Goal: Task Accomplishment & Management: Manage account settings

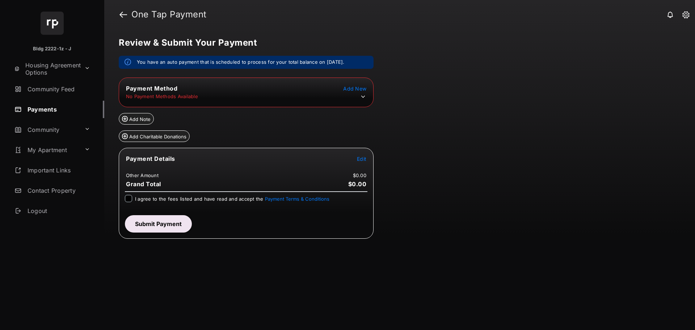
click at [364, 96] on icon at bounding box center [363, 97] width 4 height 2
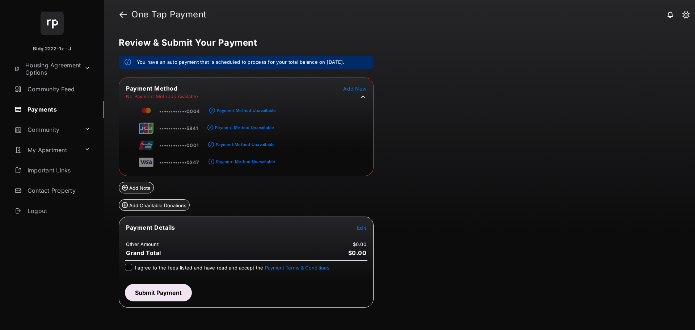
click at [364, 96] on icon at bounding box center [363, 96] width 7 height 7
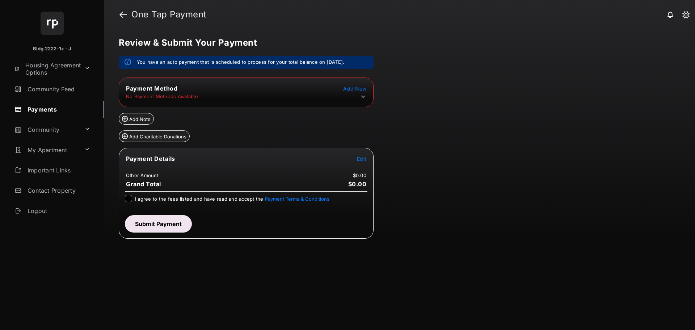
click at [357, 89] on span "Add New" at bounding box center [354, 88] width 23 height 6
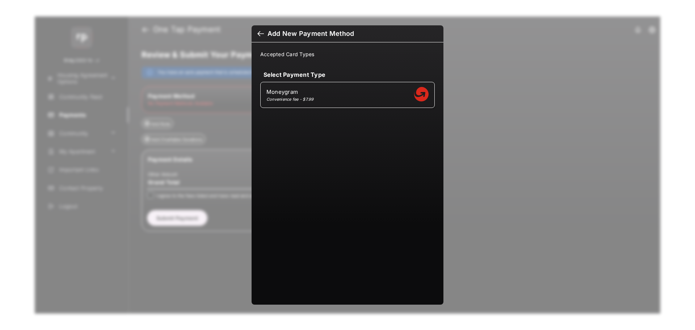
click at [261, 33] on div at bounding box center [260, 34] width 7 height 8
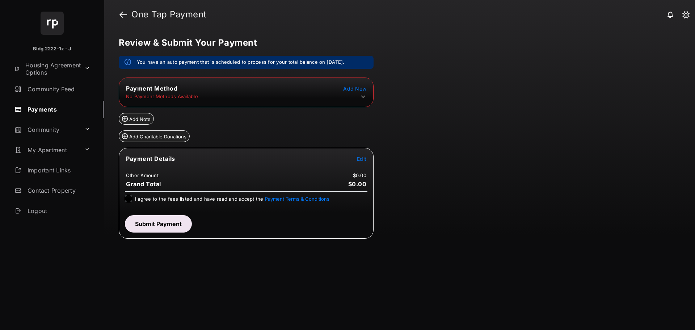
click at [351, 88] on span "Add New" at bounding box center [354, 88] width 23 height 6
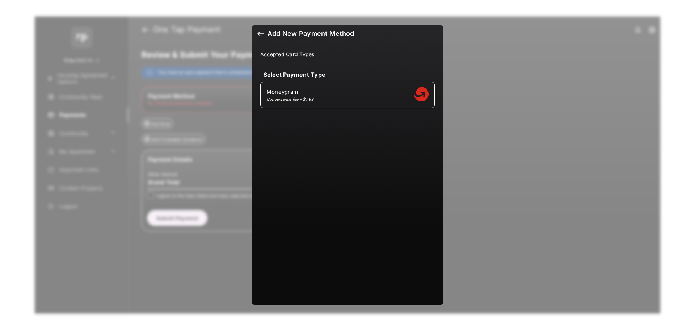
click at [260, 35] on div at bounding box center [260, 34] width 7 height 8
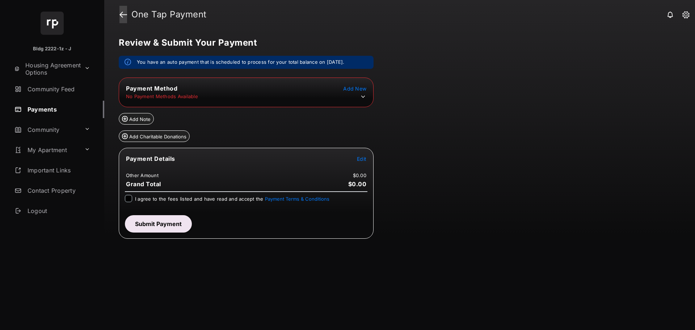
click at [124, 17] on link at bounding box center [123, 14] width 8 height 17
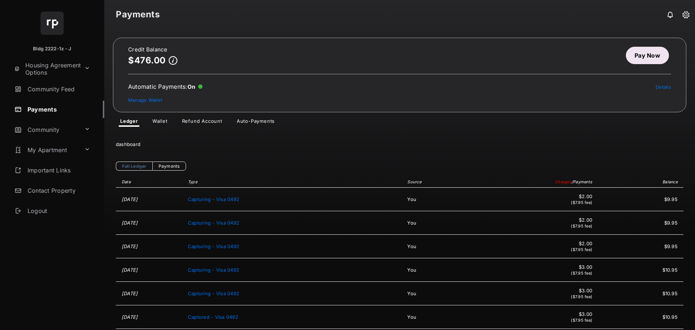
click at [164, 118] on link "Wallet" at bounding box center [160, 122] width 27 height 9
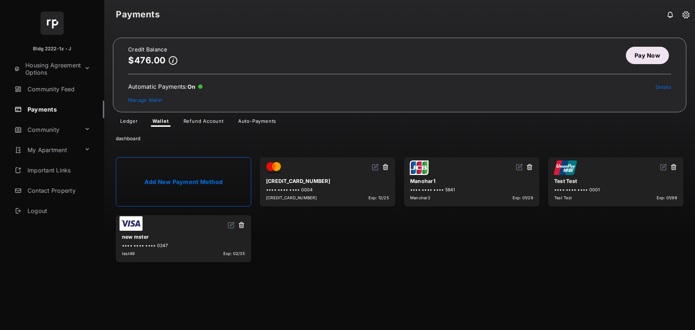
click at [210, 182] on link "Add New Payment Method" at bounding box center [183, 181] width 135 height 49
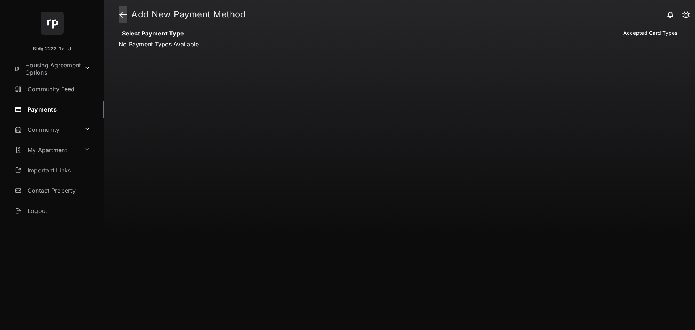
click at [119, 16] on link at bounding box center [123, 14] width 8 height 17
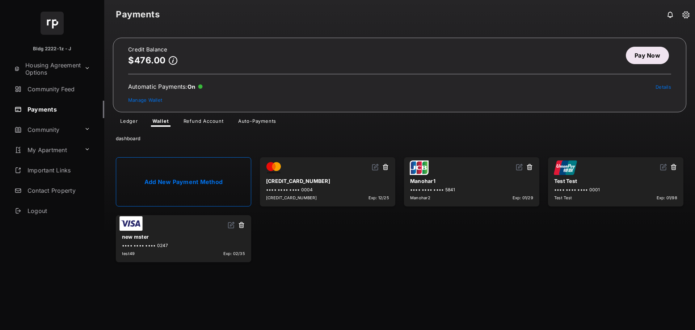
click at [196, 187] on link "Add New Payment Method" at bounding box center [183, 181] width 135 height 49
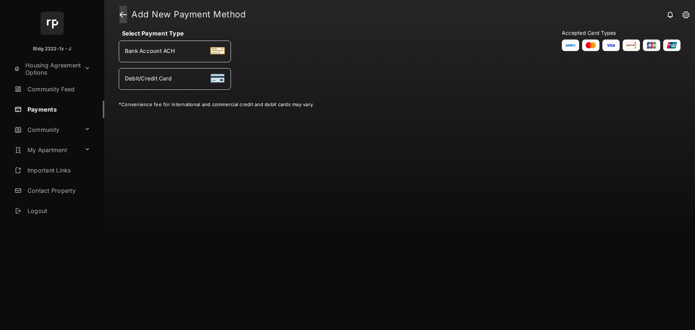
click at [123, 16] on link at bounding box center [123, 14] width 8 height 17
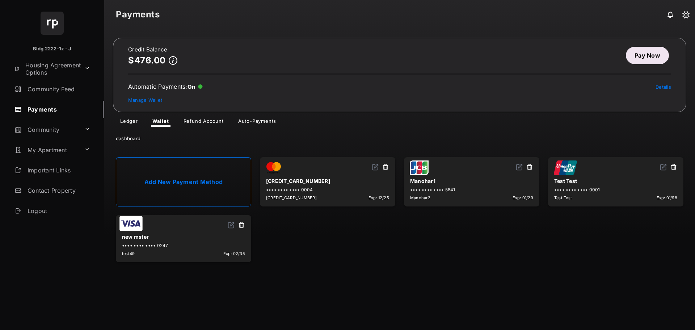
click at [205, 177] on link "Add New Payment Method" at bounding box center [183, 181] width 135 height 49
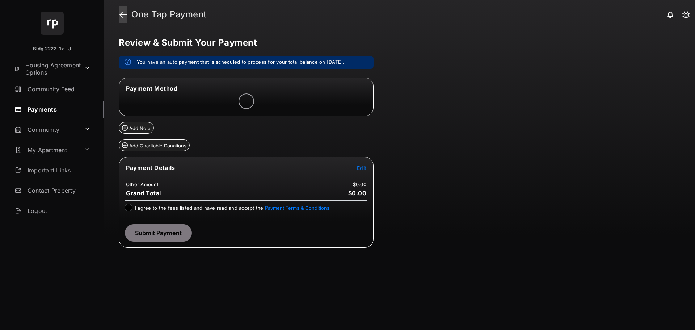
click at [123, 15] on link at bounding box center [123, 14] width 8 height 17
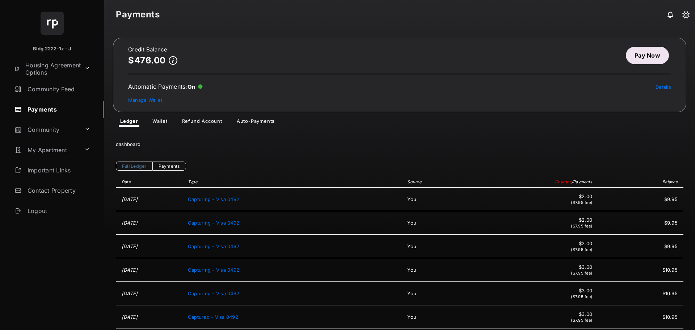
click at [655, 55] on link "Pay Now" at bounding box center [647, 55] width 43 height 17
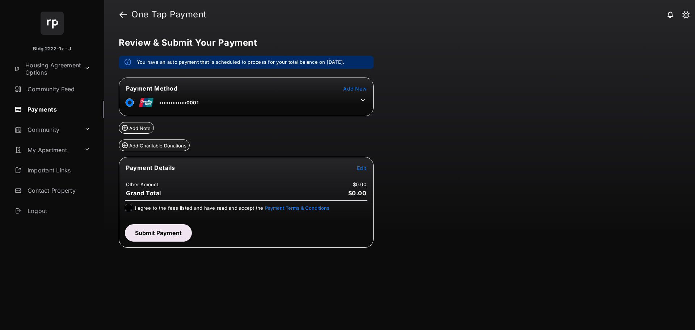
click at [364, 100] on icon at bounding box center [363, 100] width 7 height 7
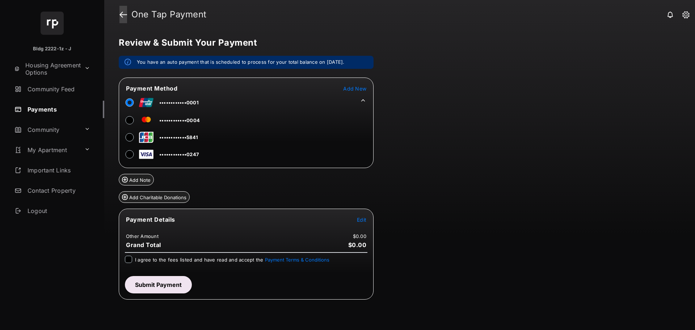
click at [123, 15] on link at bounding box center [123, 14] width 8 height 17
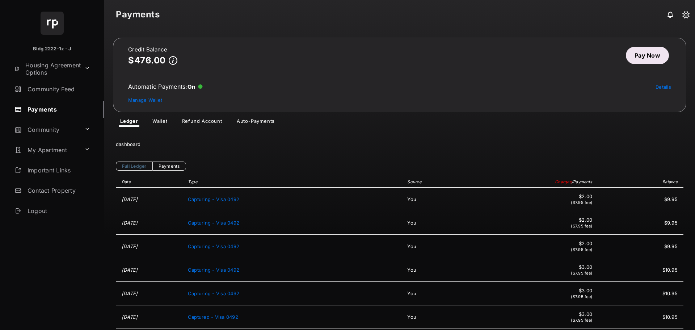
click at [651, 54] on link "Pay Now" at bounding box center [647, 55] width 43 height 17
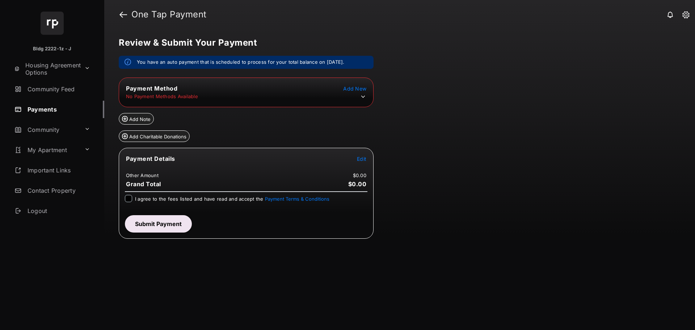
click at [364, 97] on icon at bounding box center [363, 97] width 4 height 2
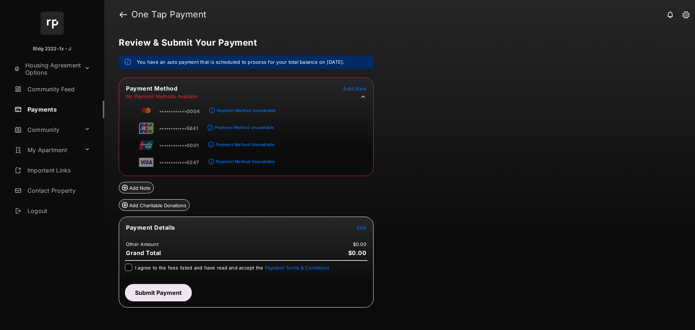
click at [359, 89] on span "Add New" at bounding box center [354, 88] width 23 height 6
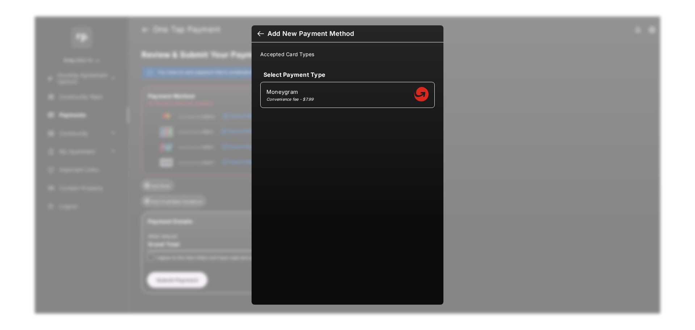
click at [260, 32] on div at bounding box center [260, 34] width 7 height 8
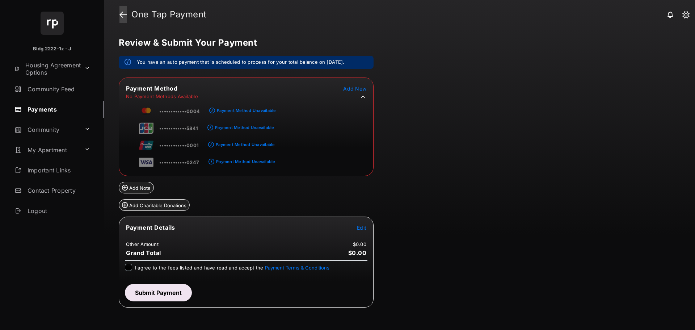
click at [124, 12] on link at bounding box center [123, 14] width 8 height 17
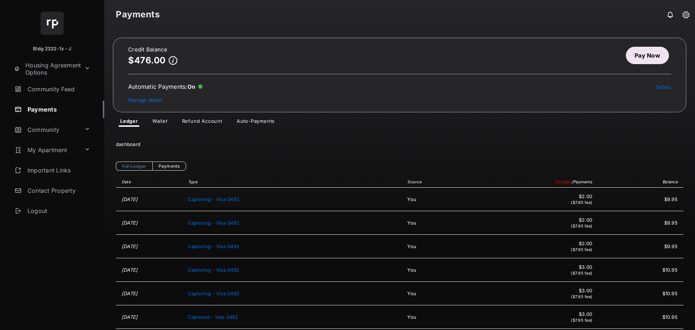
click at [163, 121] on div "Credit Balance $476.00 Pay Now Automatic Payments : On Details Manage Wallet Le…" at bounding box center [399, 179] width 591 height 301
click at [163, 121] on link "Wallet" at bounding box center [160, 122] width 27 height 9
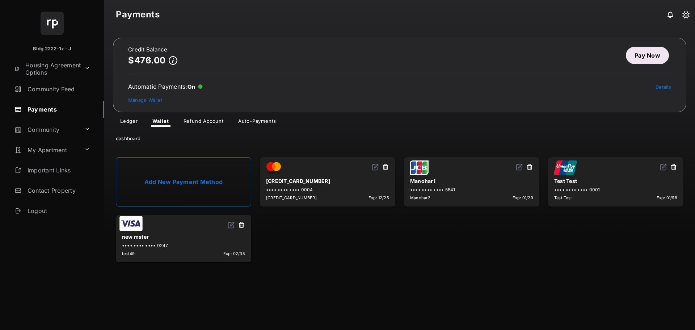
click at [177, 178] on link "Add New Payment Method" at bounding box center [183, 181] width 135 height 49
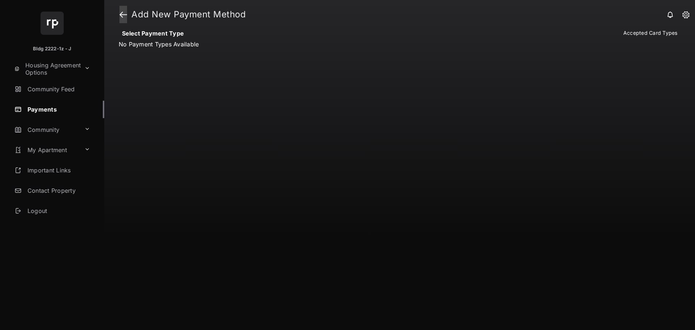
click at [123, 16] on link at bounding box center [123, 14] width 8 height 17
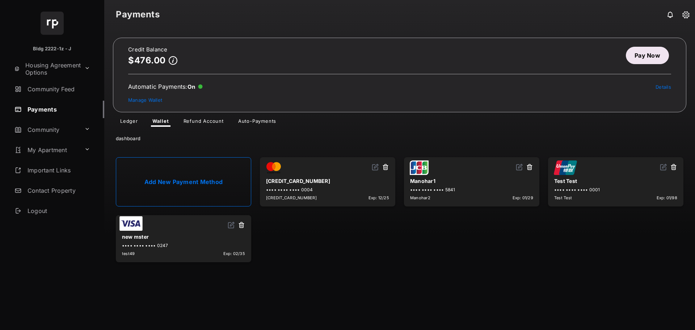
click at [218, 175] on link "Add New Payment Method" at bounding box center [183, 181] width 135 height 49
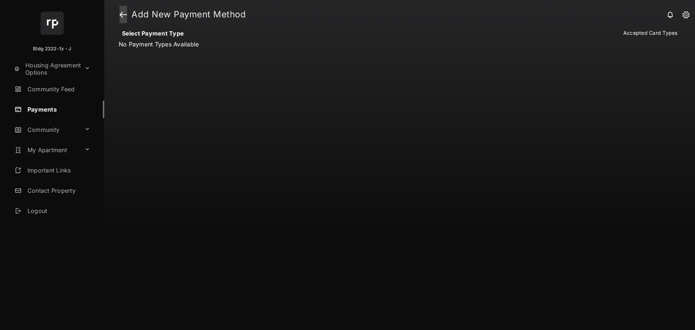
click at [123, 12] on link at bounding box center [123, 14] width 8 height 17
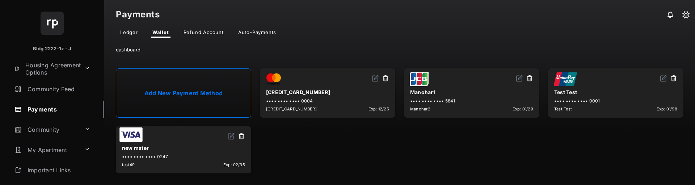
scroll to position [90, 0]
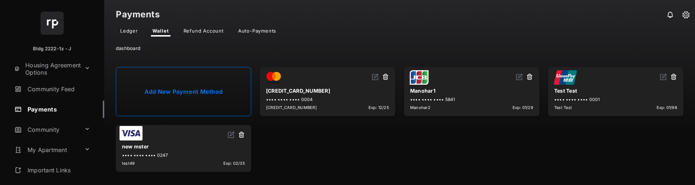
click at [190, 88] on link "Add New Payment Method" at bounding box center [183, 91] width 135 height 49
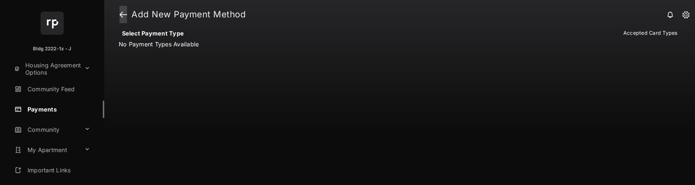
click at [123, 11] on link at bounding box center [123, 14] width 8 height 17
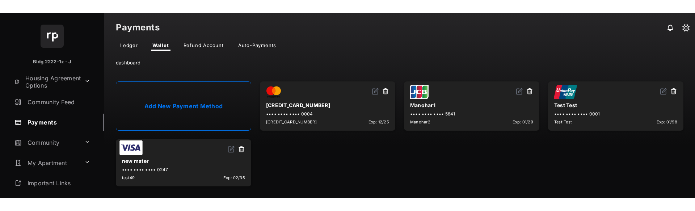
scroll to position [90, 0]
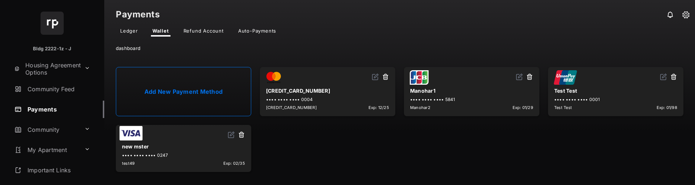
click at [189, 106] on link "Add New Payment Method" at bounding box center [183, 91] width 135 height 49
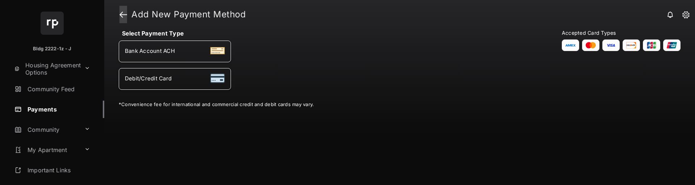
click at [123, 22] on link at bounding box center [123, 14] width 8 height 17
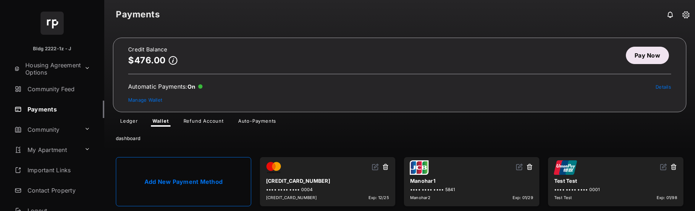
click at [197, 173] on link "Add New Payment Method" at bounding box center [183, 181] width 135 height 49
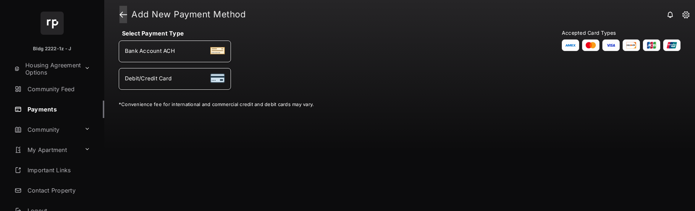
click at [124, 14] on link at bounding box center [123, 14] width 8 height 17
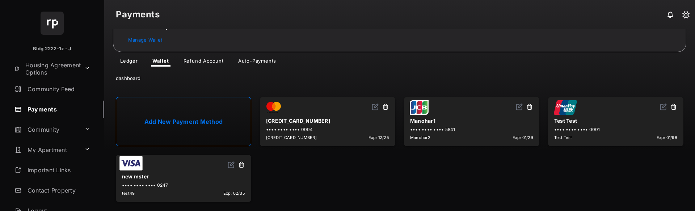
scroll to position [64, 0]
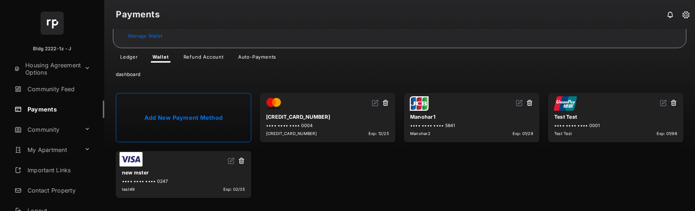
click at [181, 118] on link "Add New Payment Method" at bounding box center [183, 117] width 135 height 49
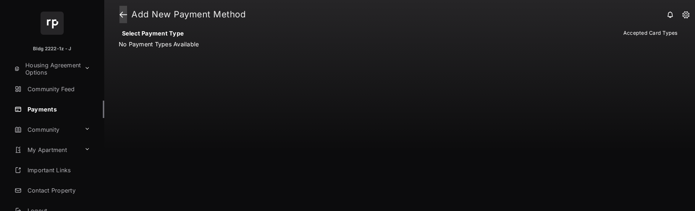
click at [124, 17] on link at bounding box center [123, 14] width 8 height 17
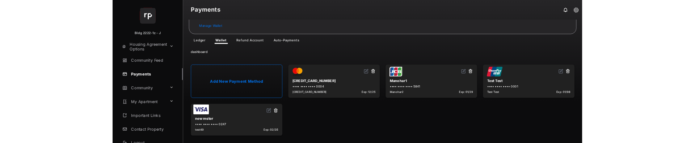
scroll to position [64, 0]
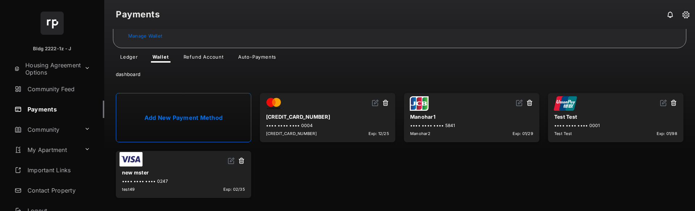
click at [181, 121] on link "Add New Payment Method" at bounding box center [183, 117] width 135 height 49
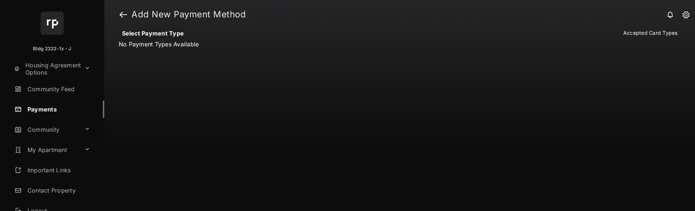
click at [138, 43] on ul "No Payment Types Available" at bounding box center [175, 44] width 112 height 7
copy ul "No Payment Types Available"
click at [202, 51] on div "Select Payment Type No Payment Types Available" at bounding box center [301, 45] width 365 height 30
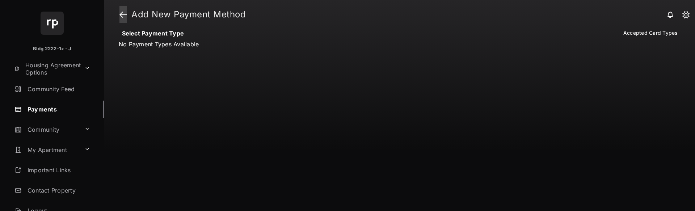
click at [125, 13] on link at bounding box center [123, 14] width 8 height 17
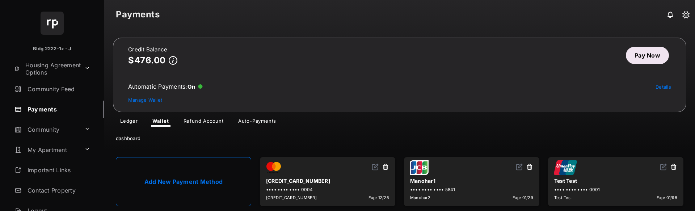
click at [201, 178] on link "Add New Payment Method" at bounding box center [183, 181] width 135 height 49
